Goal: Transaction & Acquisition: Download file/media

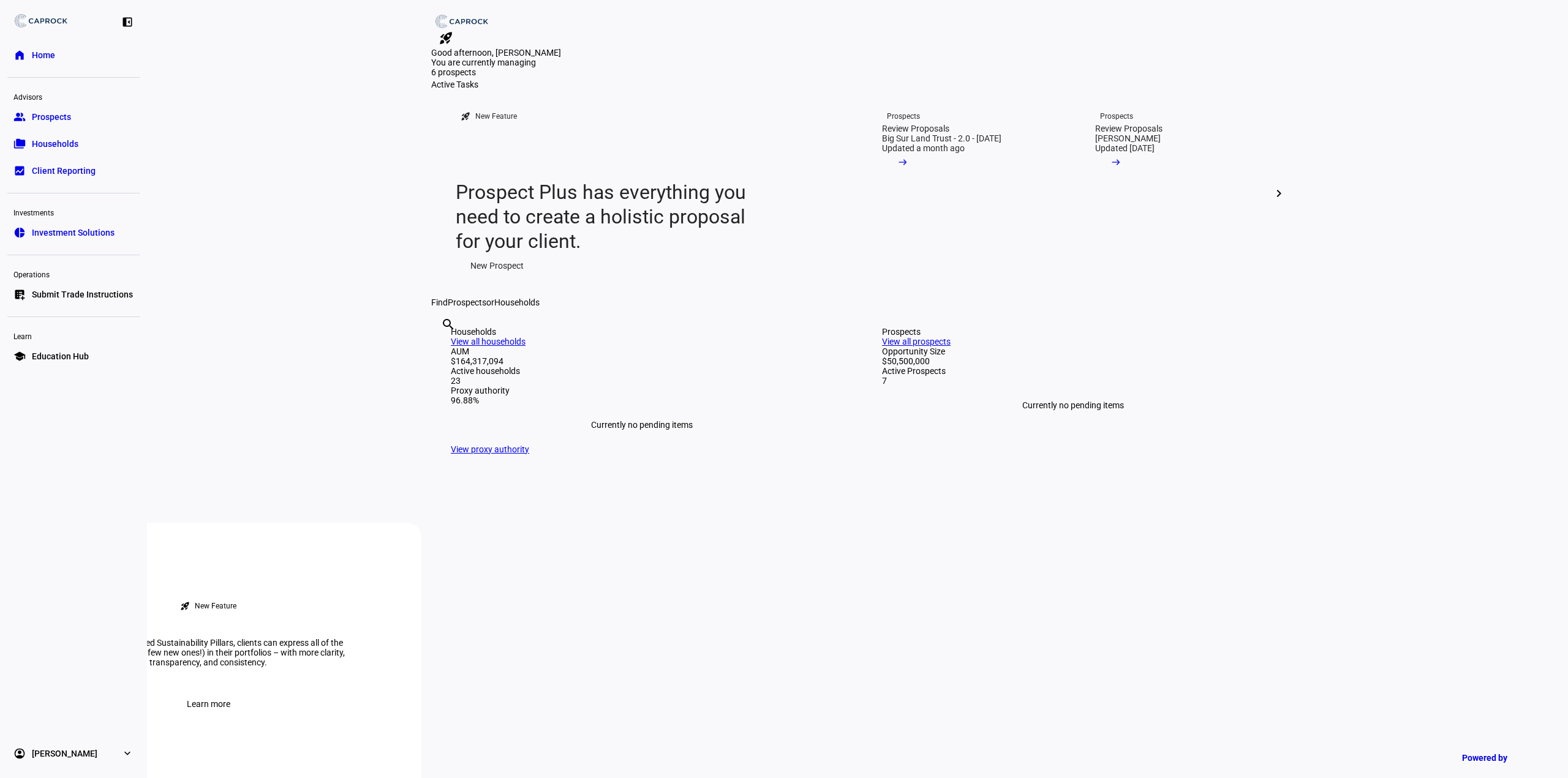
click at [95, 118] on link "group Prospects" at bounding box center [73, 116] width 132 height 24
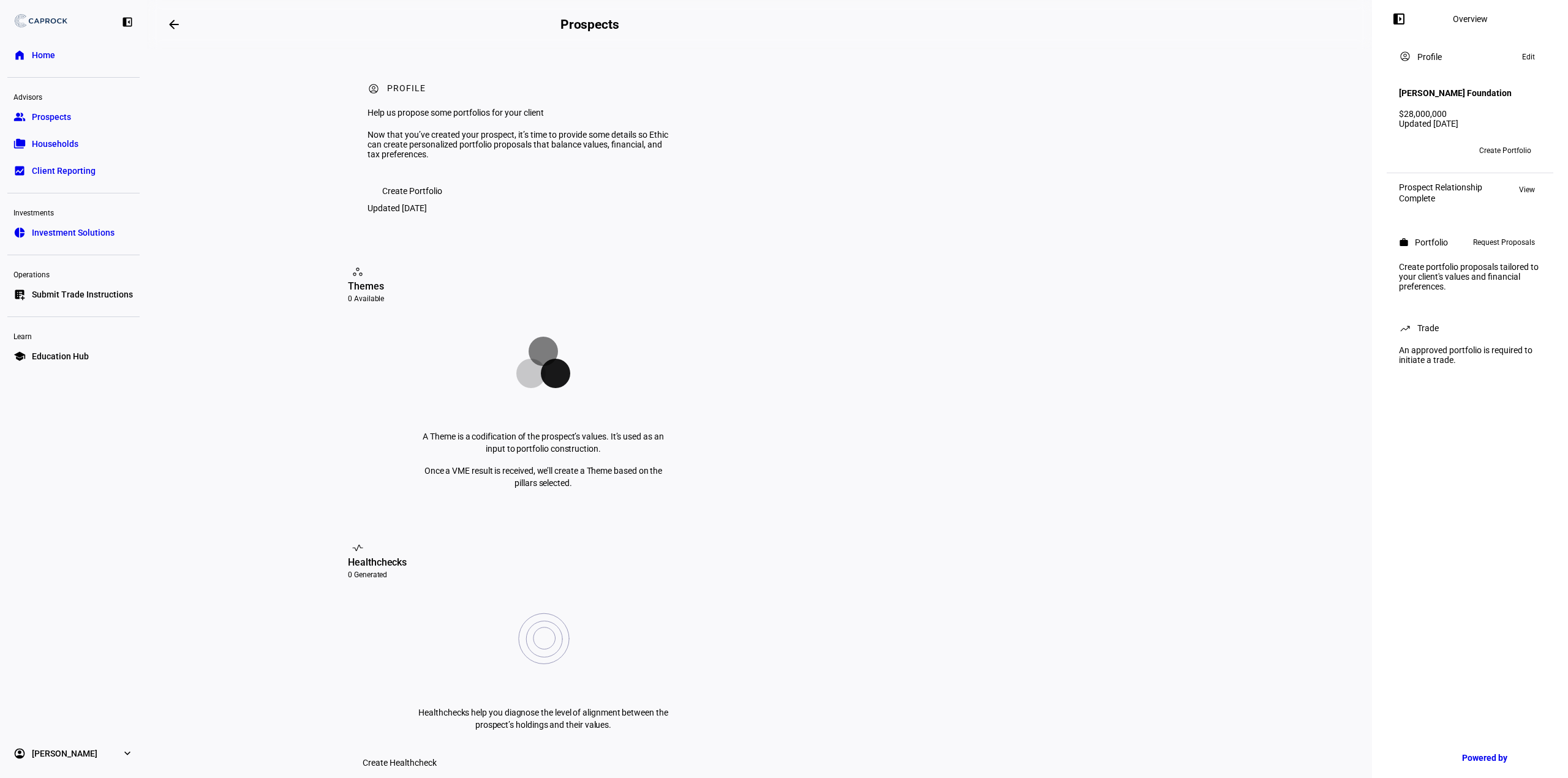
click at [78, 174] on span "Client Reporting" at bounding box center [64, 171] width 64 height 12
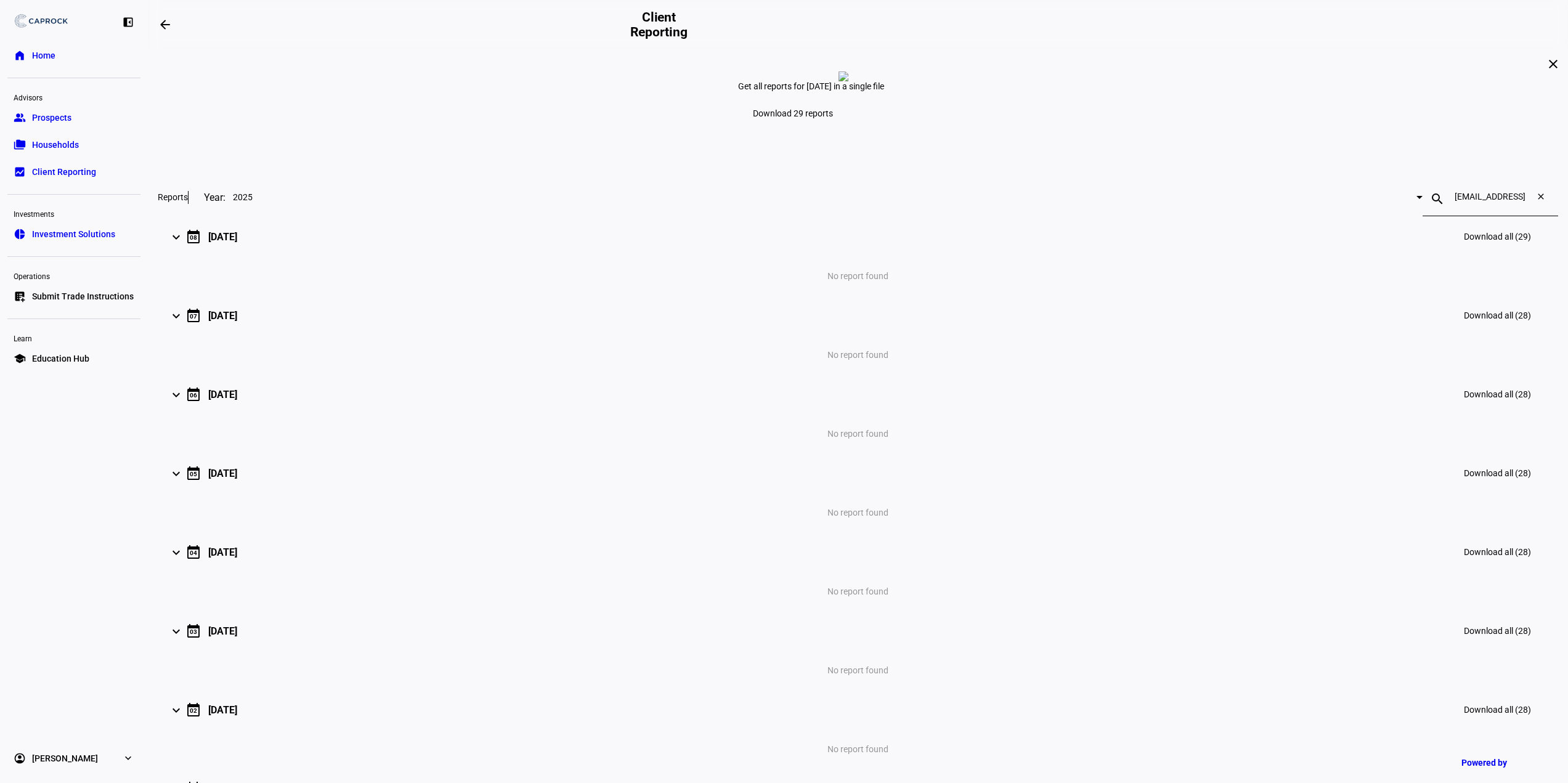
click at [184, 244] on mat-icon "keyboard_arrow_right" at bounding box center [176, 237] width 15 height 15
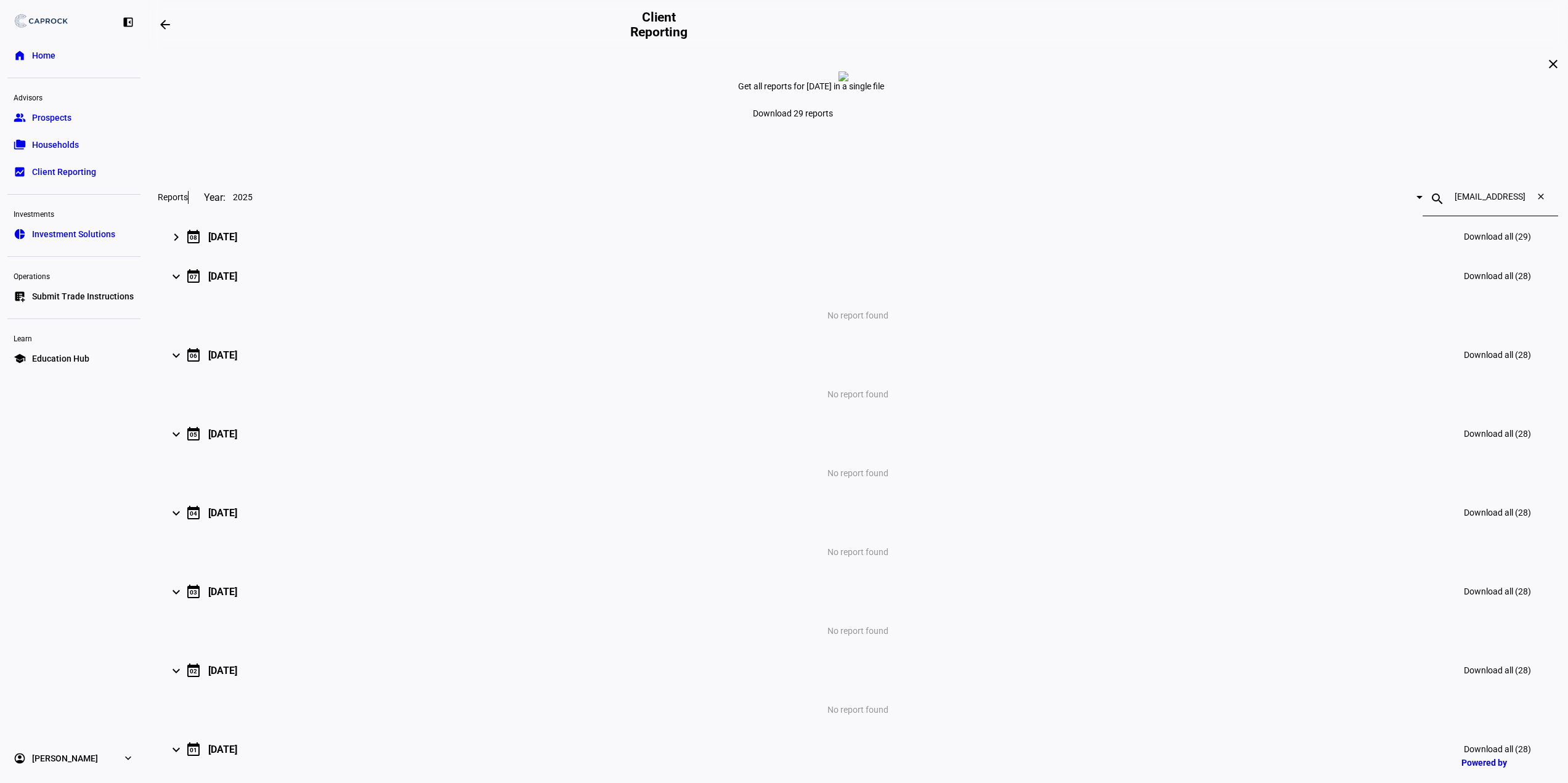
click at [184, 244] on mat-icon "keyboard_arrow_right" at bounding box center [176, 237] width 15 height 15
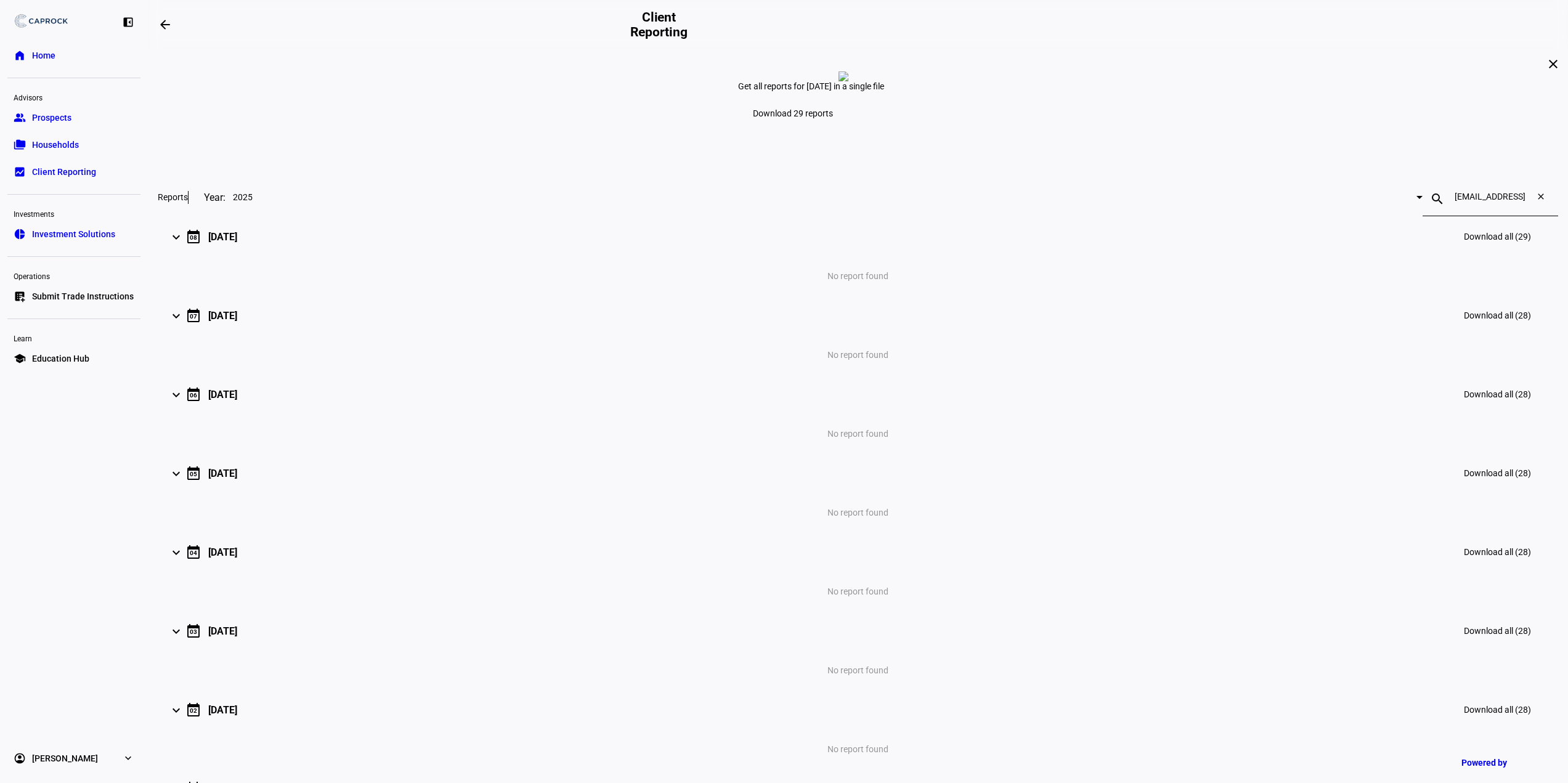
click at [1528, 206] on mat-icon "close" at bounding box center [1543, 198] width 29 height 15
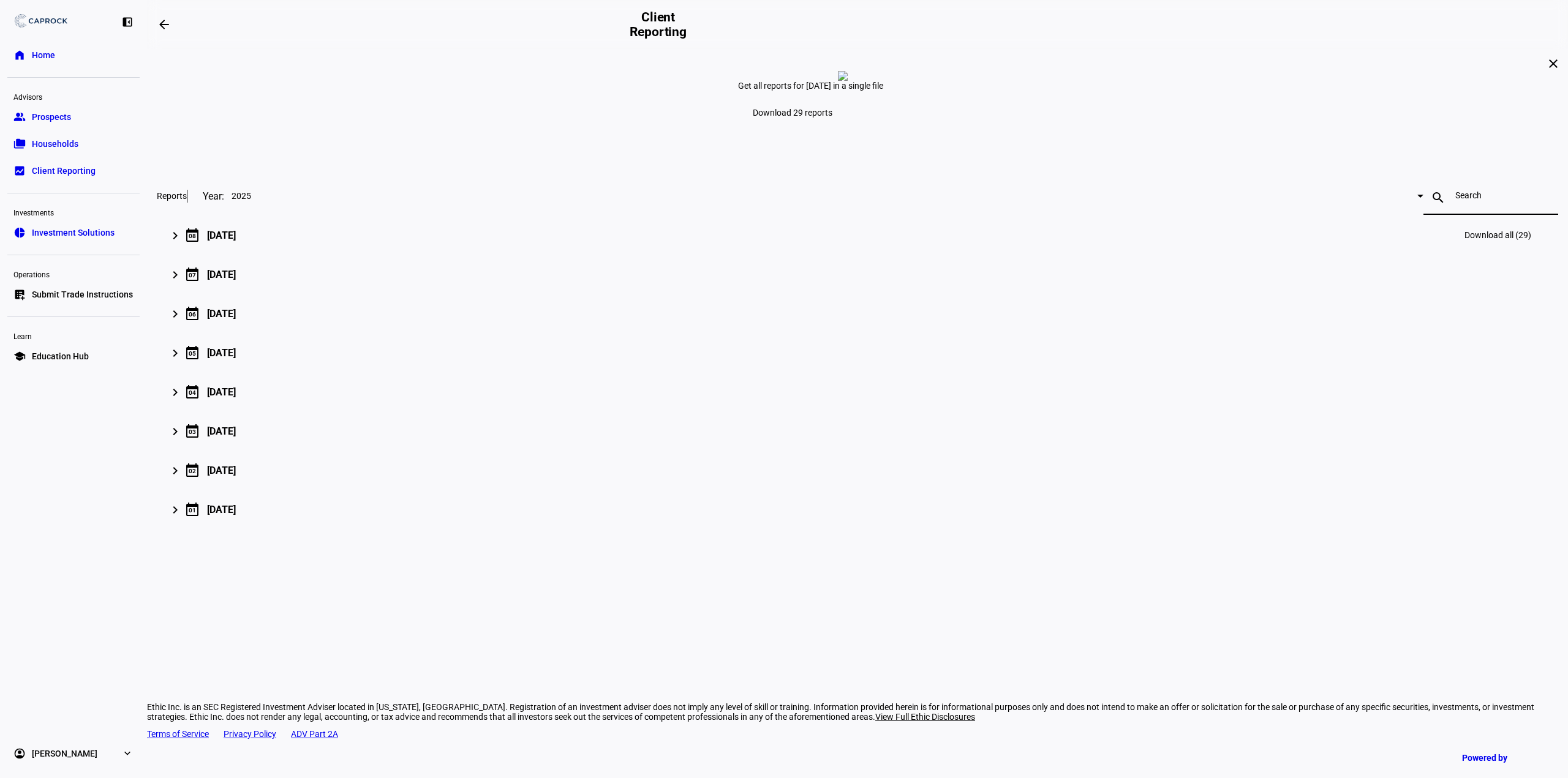
click at [183, 243] on mat-icon "keyboard_arrow_right" at bounding box center [175, 235] width 15 height 15
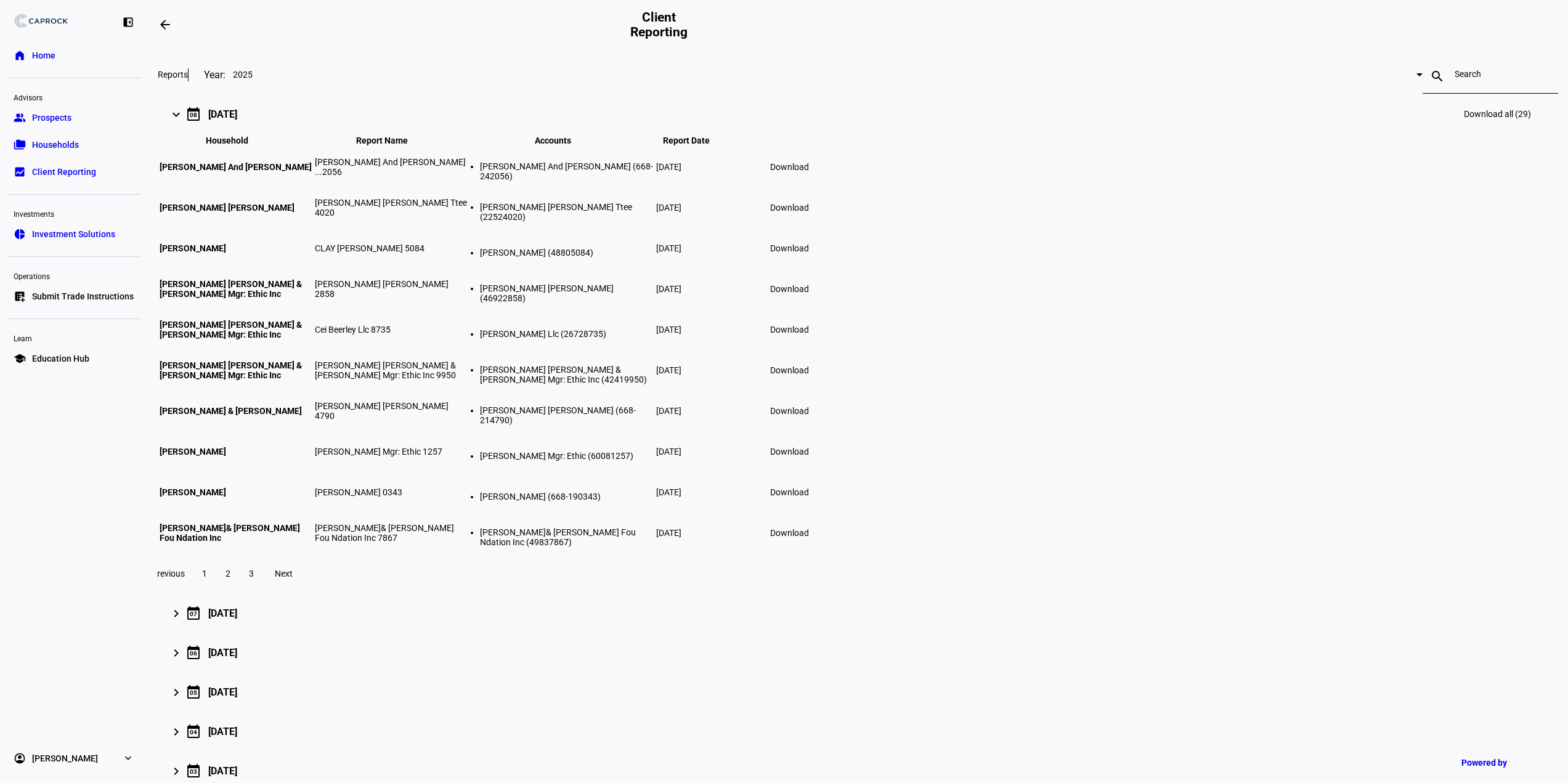
scroll to position [123, 0]
click at [809, 537] on span "Download" at bounding box center [789, 532] width 39 height 10
